Goal: Task Accomplishment & Management: Manage account settings

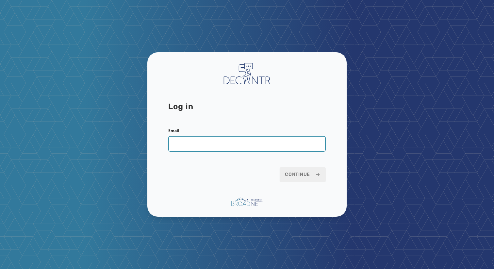
click at [227, 148] on input "Email" at bounding box center [246, 144] width 157 height 16
type input "**********"
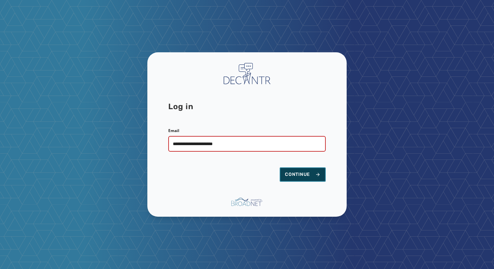
click at [299, 180] on button "Continue" at bounding box center [303, 174] width 46 height 14
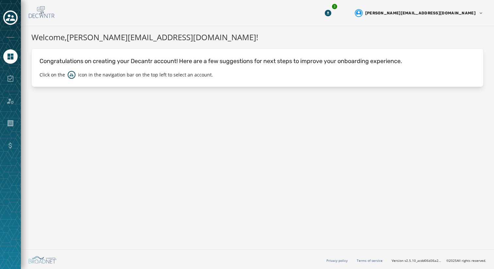
click at [11, 72] on div at bounding box center [10, 79] width 14 height 14
click at [11, 78] on div at bounding box center [10, 79] width 14 height 14
click at [11, 19] on icon "Toggle account select drawer" at bounding box center [10, 17] width 9 height 9
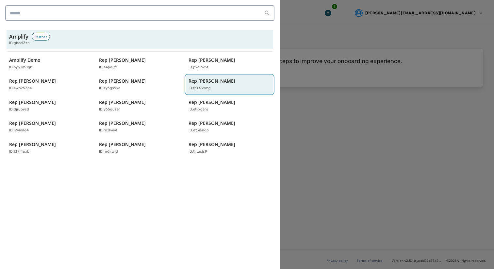
click at [212, 82] on p "Rep [PERSON_NAME]" at bounding box center [211, 81] width 47 height 7
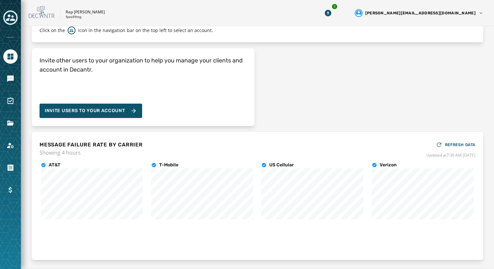
scroll to position [35, 0]
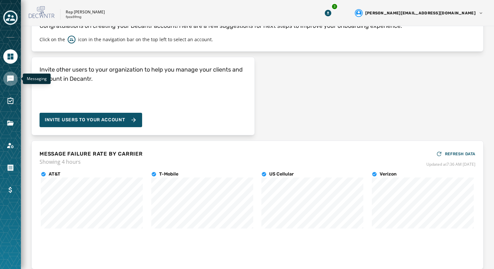
click at [11, 76] on icon "Navigate to Messaging" at bounding box center [10, 78] width 7 height 7
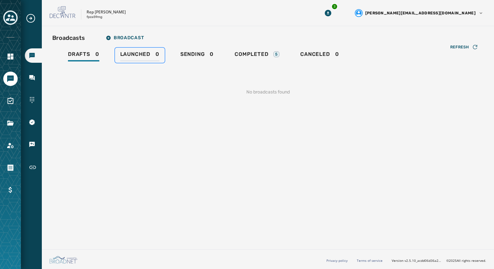
click at [123, 52] on span "Launched" at bounding box center [135, 54] width 30 height 7
click at [82, 53] on span "Drafts" at bounding box center [79, 54] width 22 height 7
click at [254, 54] on span "Completed" at bounding box center [252, 54] width 34 height 7
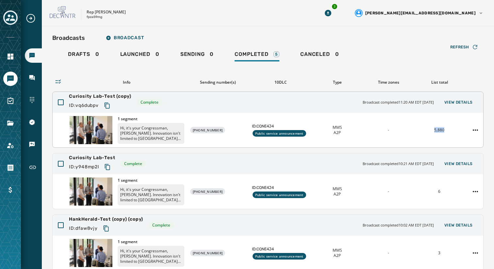
drag, startPoint x: 447, startPoint y: 131, endPoint x: 432, endPoint y: 129, distance: 14.8
click at [432, 129] on div "5,880" at bounding box center [439, 129] width 46 height 5
